Goal: Information Seeking & Learning: Learn about a topic

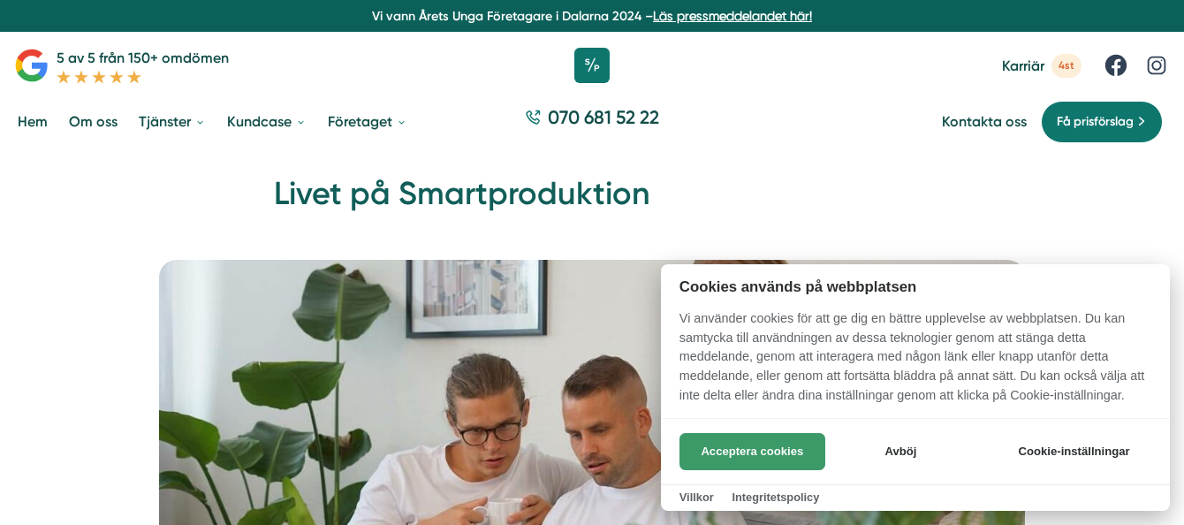
click at [750, 438] on button "Acceptera cookies" at bounding box center [752, 451] width 146 height 37
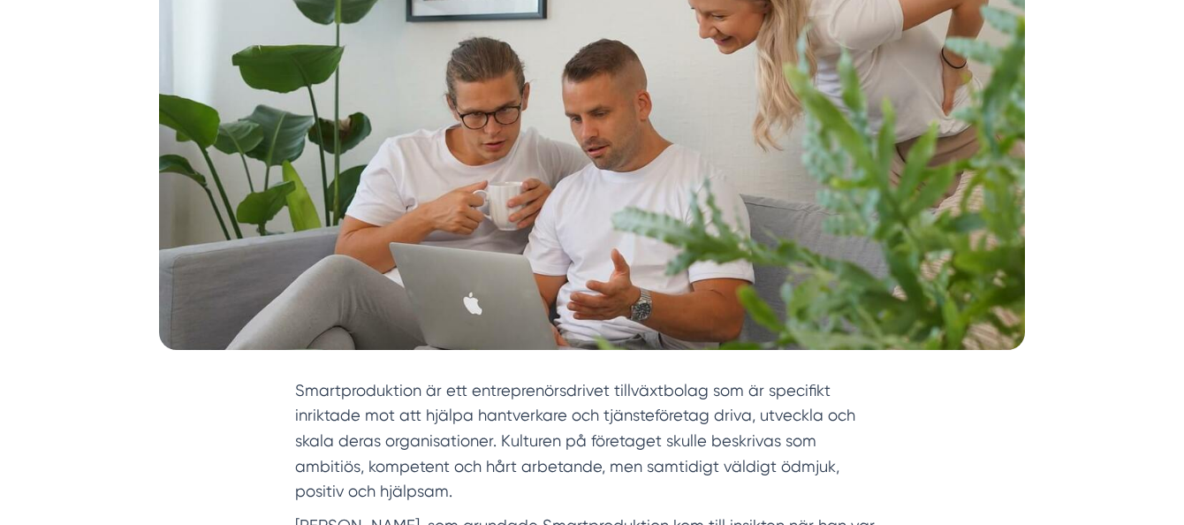
scroll to position [318, 0]
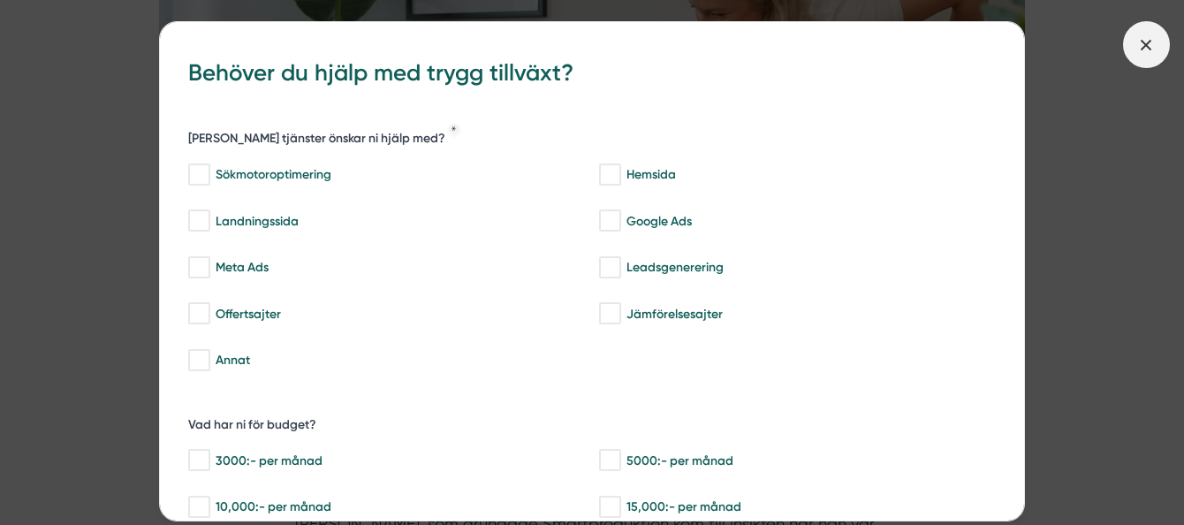
click at [1152, 53] on icon at bounding box center [1145, 44] width 19 height 19
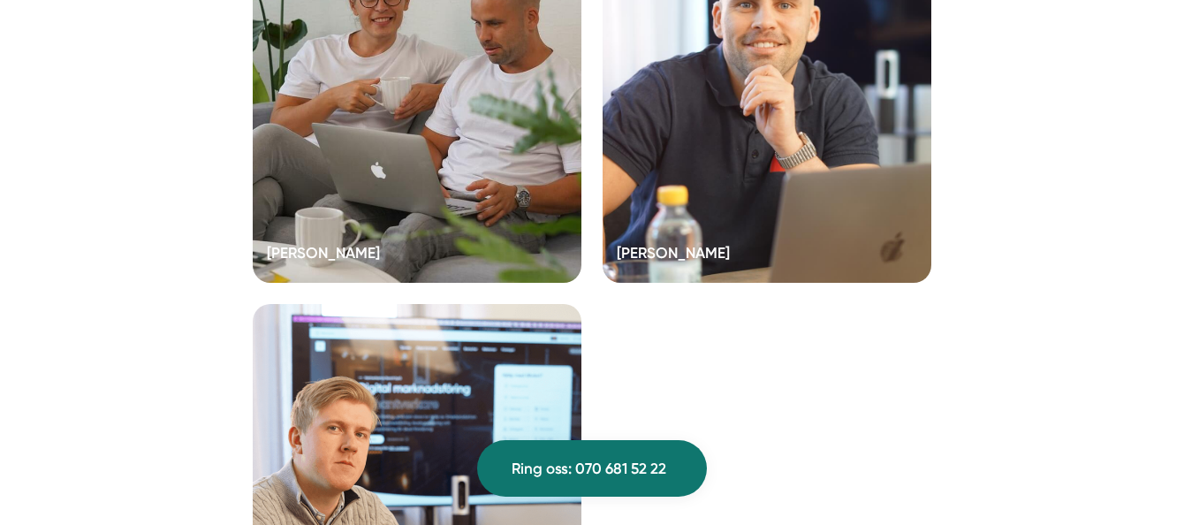
scroll to position [4865, 0]
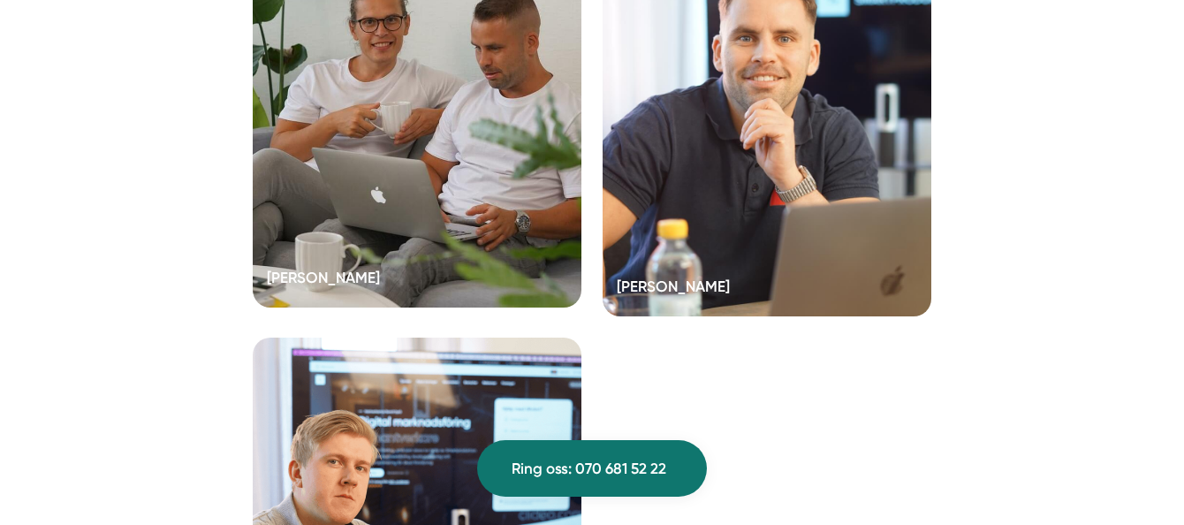
click at [458, 249] on div at bounding box center [417, 113] width 329 height 389
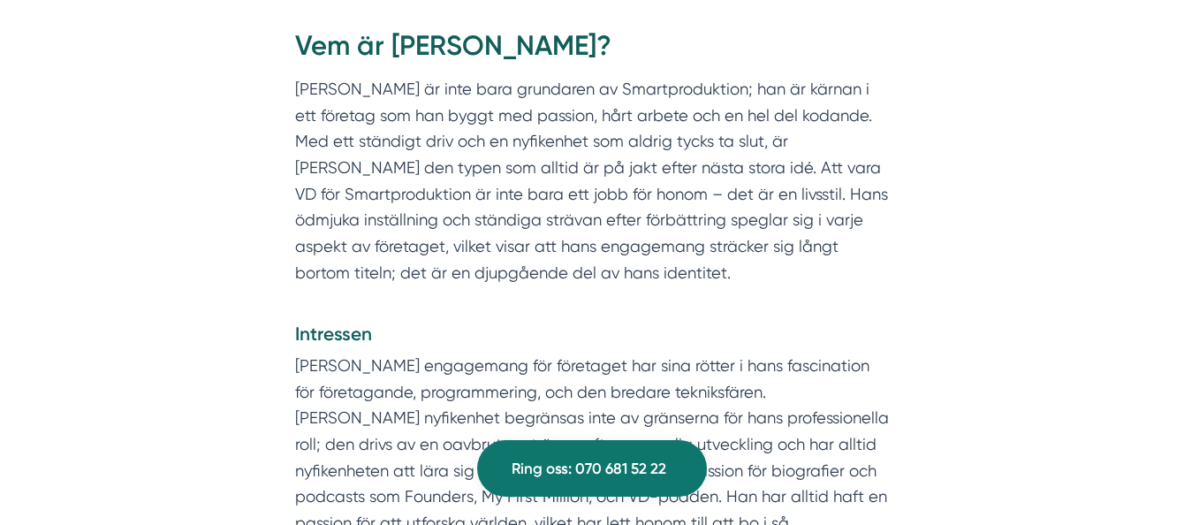
scroll to position [730, 0]
